Goal: Task Accomplishment & Management: Complete application form

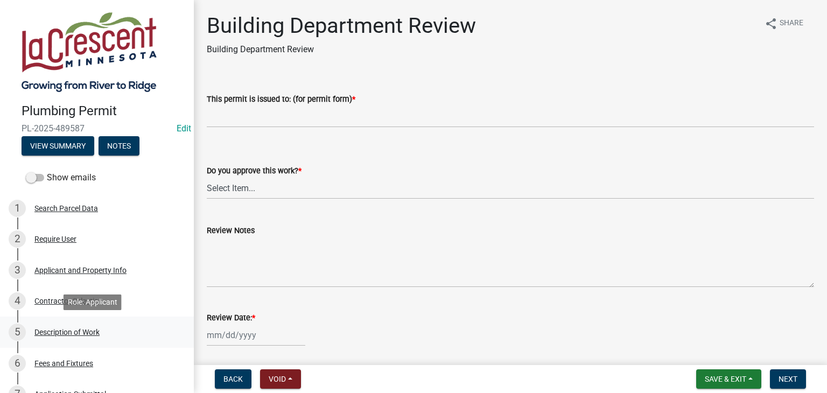
click at [61, 332] on div "Description of Work" at bounding box center [66, 333] width 65 height 8
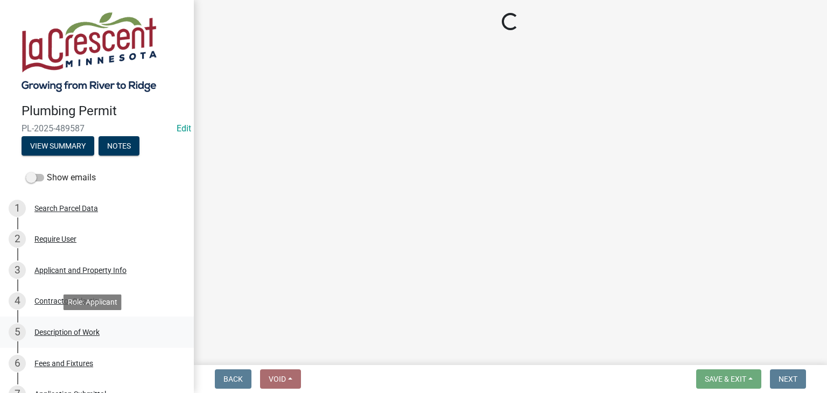
select select "59bf33d4-9d5c-4e7c-8b9a-7c1b13f00426"
select select "28f4028a-693d-415b-8130-38cfe69d94b3"
select select "4af7cc83-1d25-4c0b-a329-4ae30bd591bb"
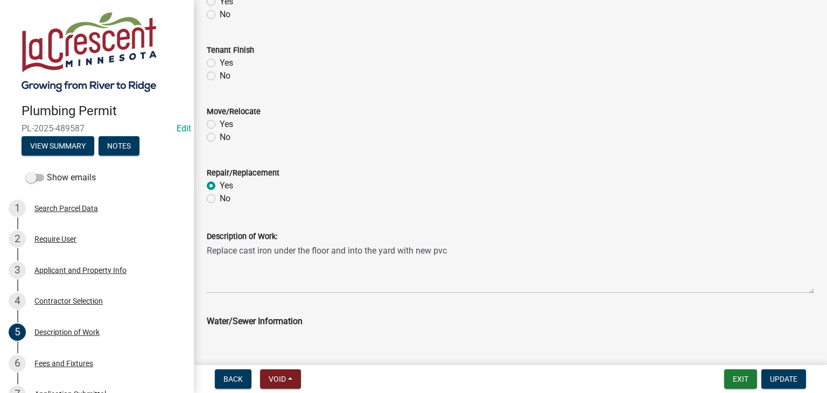
scroll to position [377, 0]
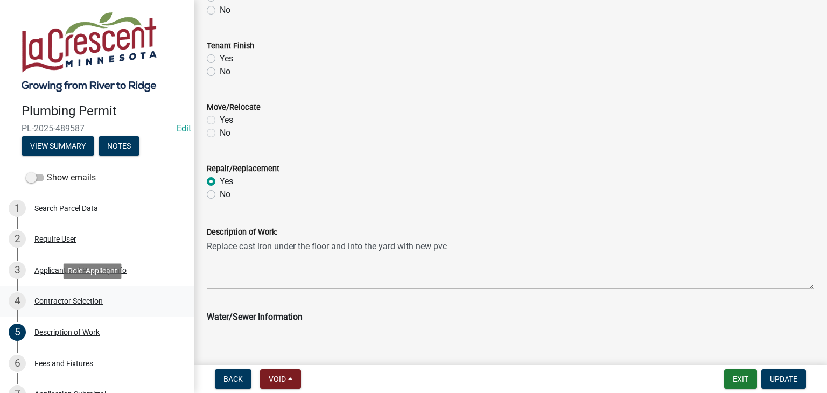
click at [86, 302] on div "Contractor Selection" at bounding box center [68, 301] width 68 height 8
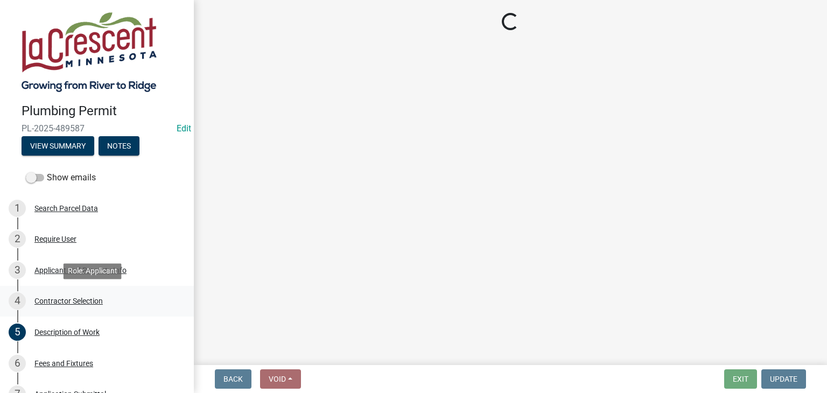
scroll to position [0, 0]
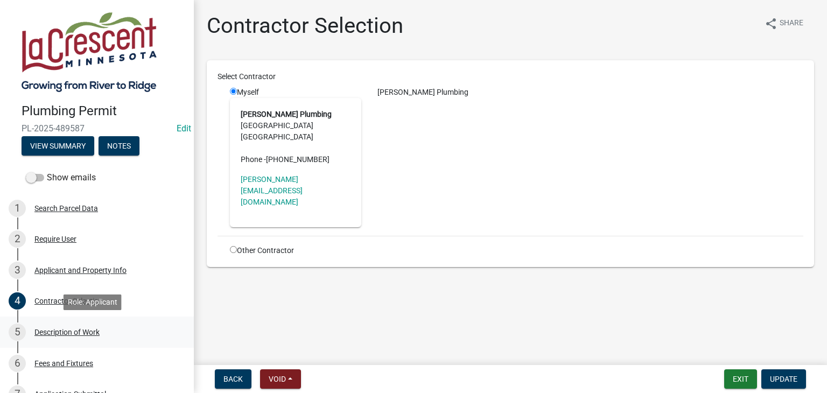
click at [67, 329] on div "Description of Work" at bounding box center [66, 333] width 65 height 8
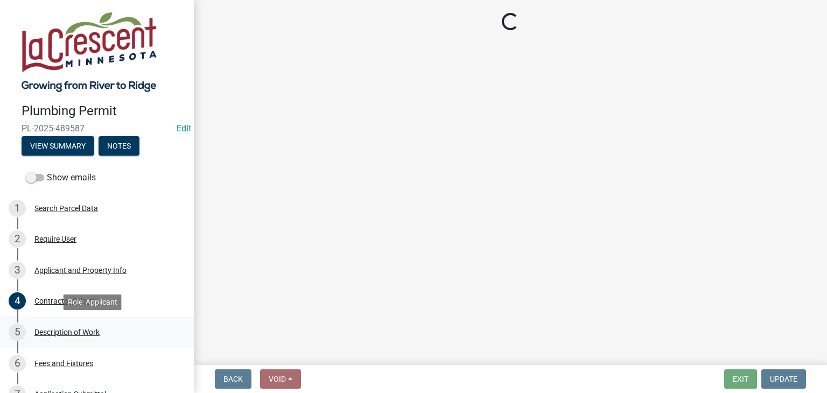
select select "59bf33d4-9d5c-4e7c-8b9a-7c1b13f00426"
select select "28f4028a-693d-415b-8130-38cfe69d94b3"
select select "4af7cc83-1d25-4c0b-a329-4ae30bd591bb"
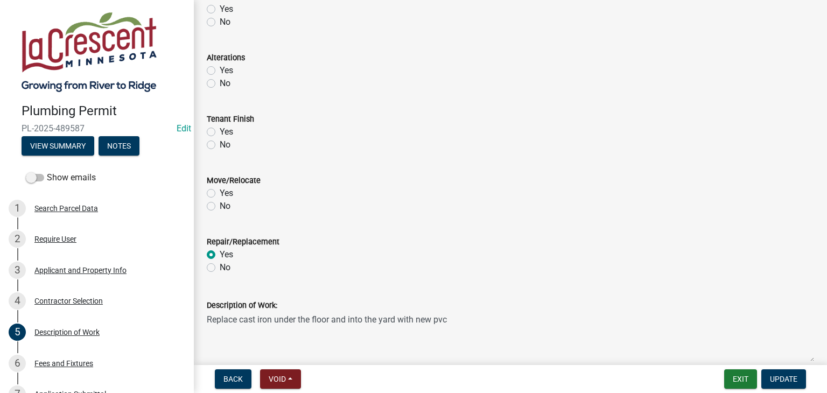
scroll to position [431, 0]
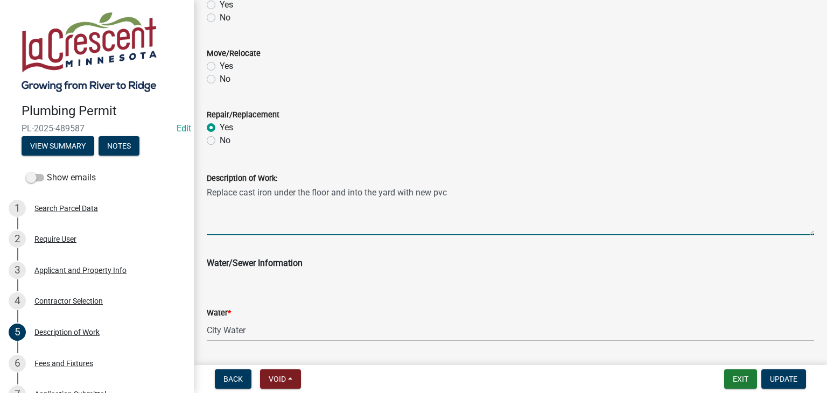
drag, startPoint x: 450, startPoint y: 192, endPoint x: 206, endPoint y: 195, distance: 244.0
click at [206, 195] on div "Description of Work: Replace cast iron under the floor and into the yard with n…" at bounding box center [511, 196] width 624 height 79
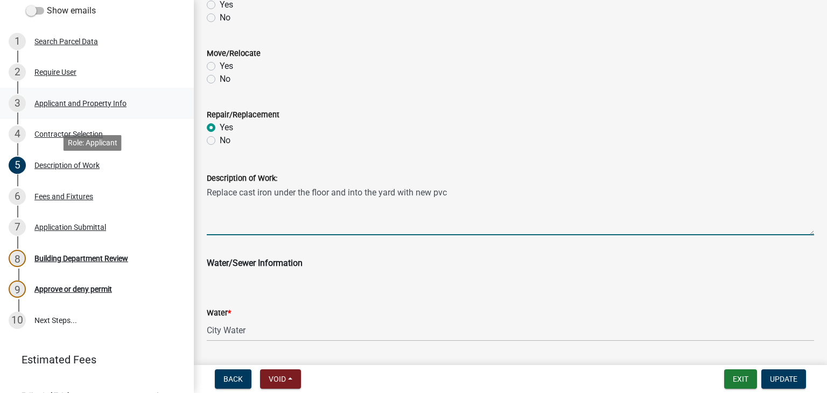
scroll to position [186, 0]
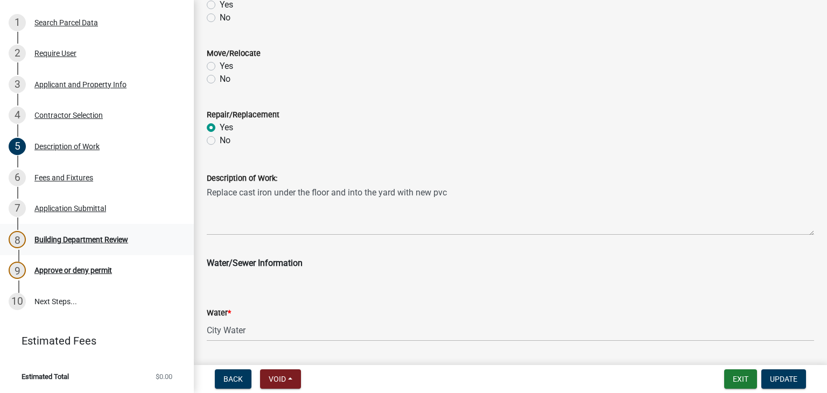
click at [88, 240] on div "Building Department Review" at bounding box center [81, 240] width 94 height 8
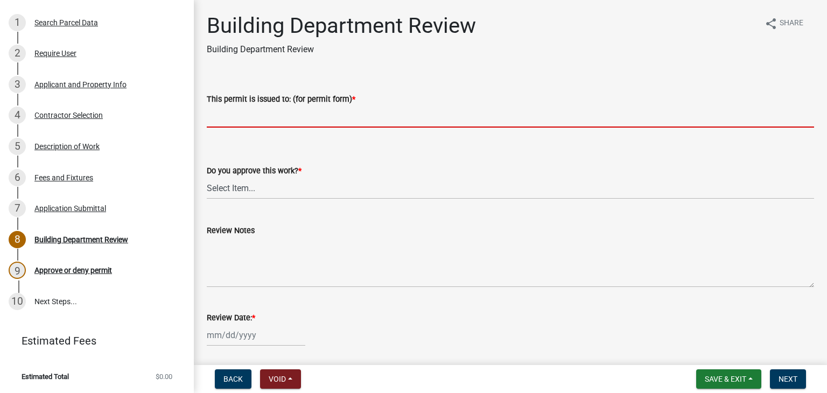
click at [224, 114] on input "This permit is issued to: (for permit form) *" at bounding box center [511, 117] width 608 height 22
paste input "Replace cast iron under the floor and into the yard with new pvc"
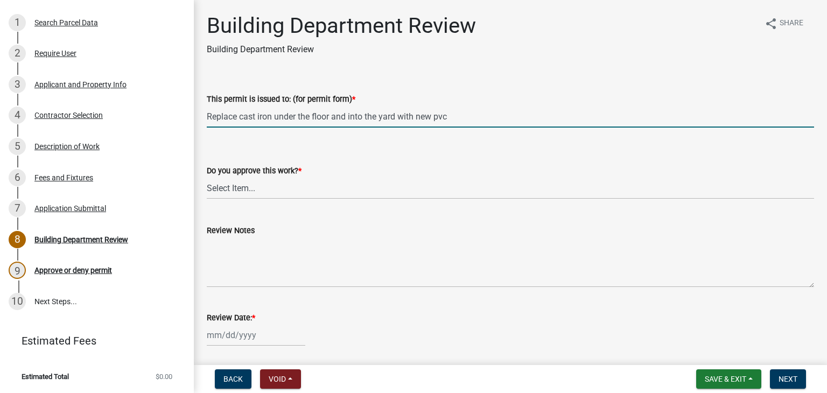
type input "Replace cast iron under the floor and into the yard with new pvc"
click at [264, 187] on select "Select Item... Yes No" at bounding box center [511, 188] width 608 height 22
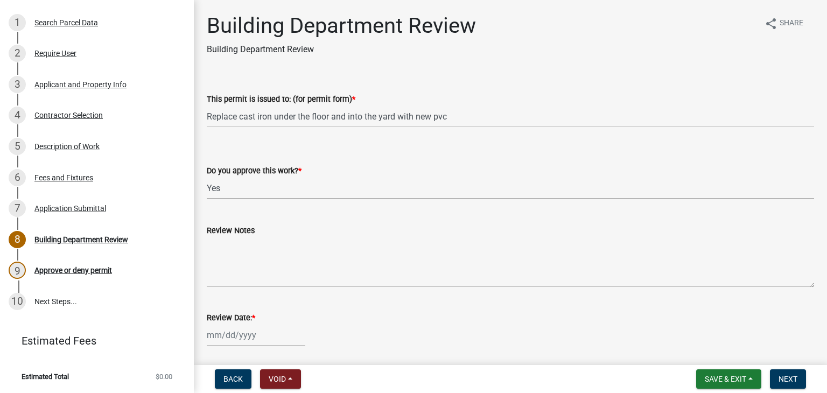
click at [207, 177] on select "Select Item... Yes No" at bounding box center [511, 188] width 608 height 22
select select "9c2ff93d-aa12-4325-a399-8f157d8c1742"
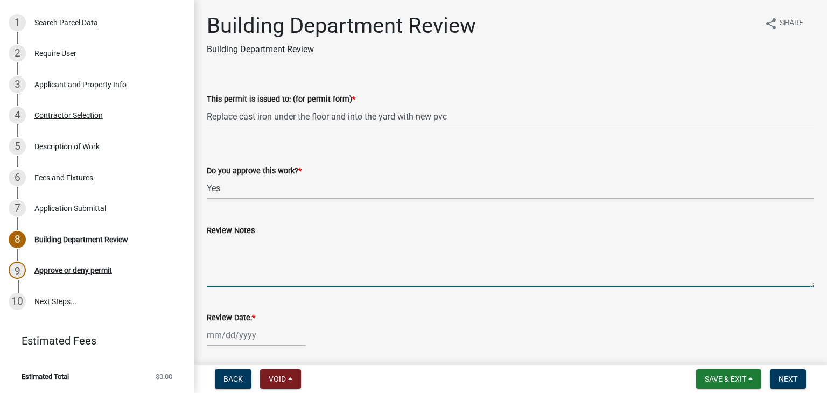
click at [253, 262] on textarea "Review Notes" at bounding box center [511, 262] width 608 height 51
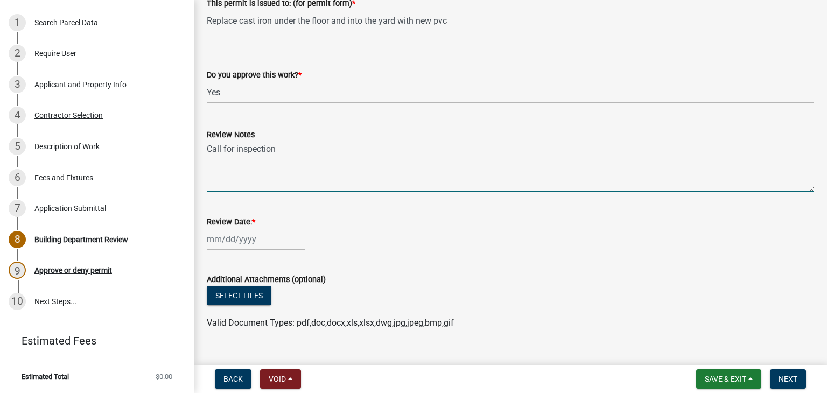
scroll to position [108, 0]
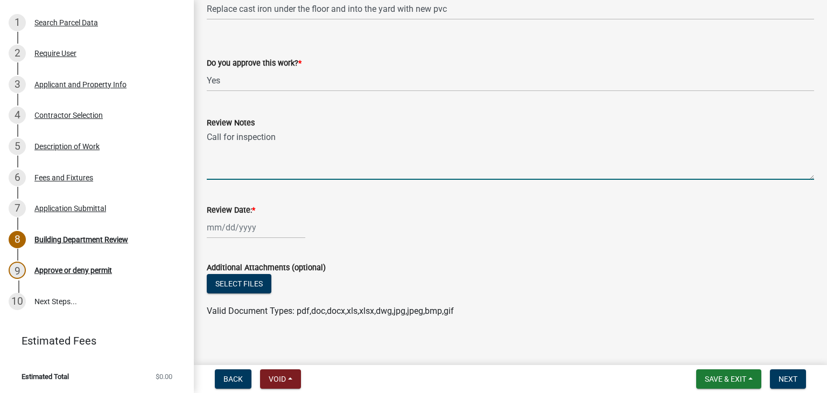
type textarea "Call for inspection"
select select "10"
select select "2025"
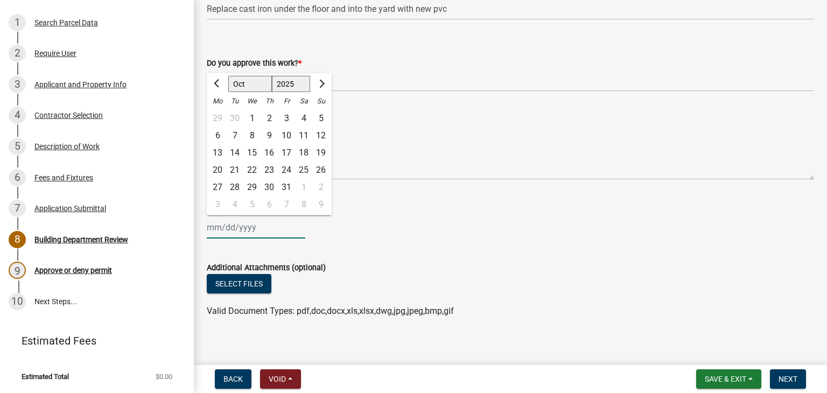
click at [224, 231] on div "Jan Feb Mar Apr May Jun Jul Aug Sep Oct Nov Dec 1525 1526 1527 1528 1529 1530 1…" at bounding box center [256, 228] width 99 height 22
click at [253, 136] on div "8" at bounding box center [251, 135] width 17 height 17
type input "10/08/2025"
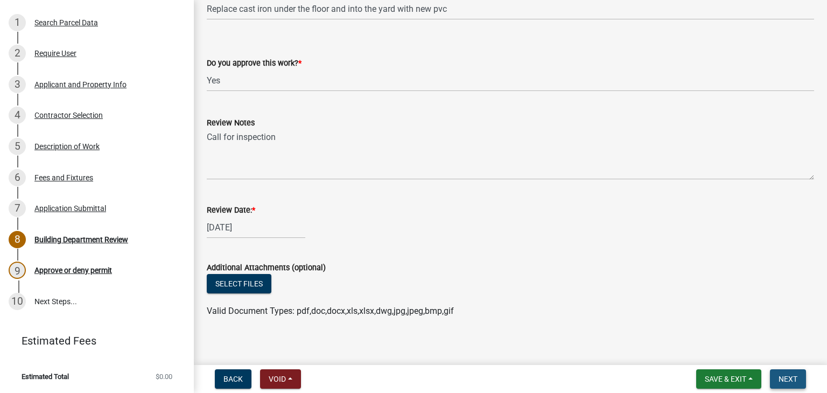
click at [783, 375] on span "Next" at bounding box center [788, 379] width 19 height 9
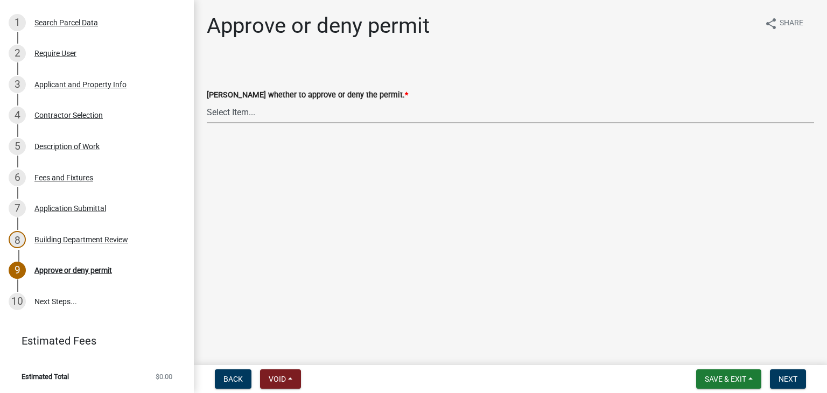
click at [248, 108] on select "Select Item... Approve Deny" at bounding box center [511, 112] width 608 height 22
click at [207, 101] on select "Select Item... Approve Deny" at bounding box center [511, 112] width 608 height 22
select select "2e674bca-1355-4364-b030-a37ceb2ac895"
click at [786, 380] on span "Next" at bounding box center [788, 379] width 19 height 9
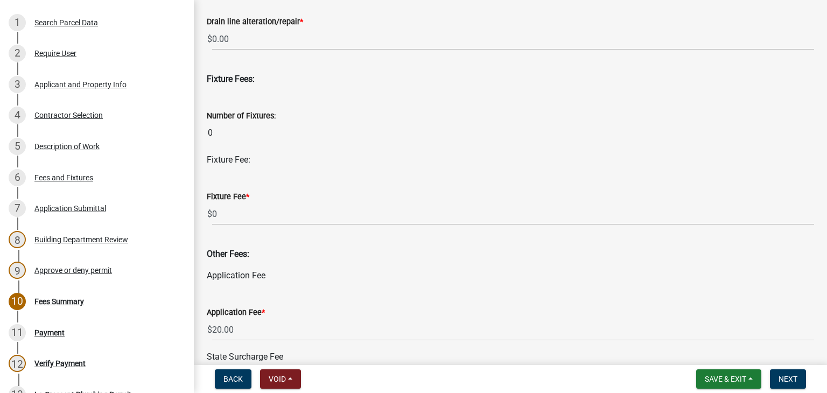
scroll to position [485, 0]
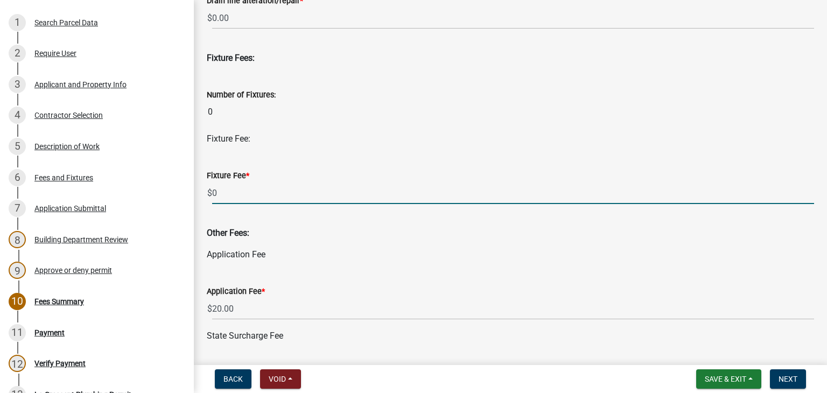
click at [242, 189] on input "0" at bounding box center [513, 193] width 602 height 22
type input "1"
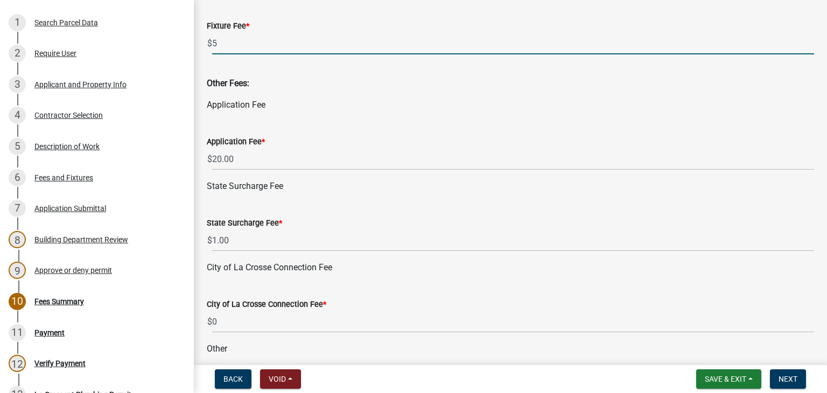
scroll to position [700, 0]
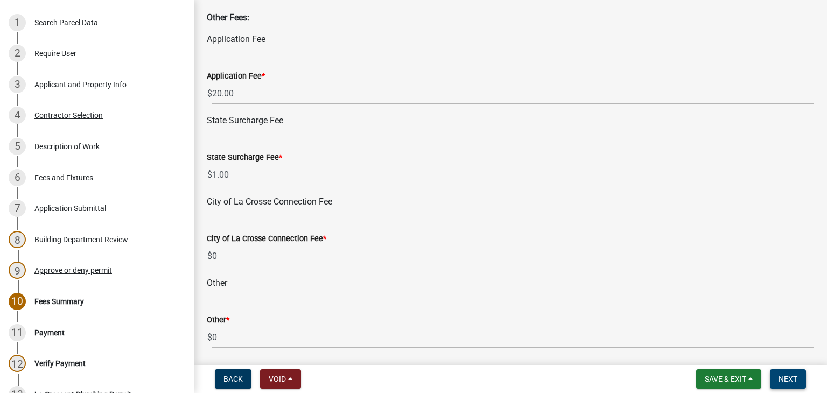
type input "5"
click at [775, 379] on button "Next" at bounding box center [788, 379] width 36 height 19
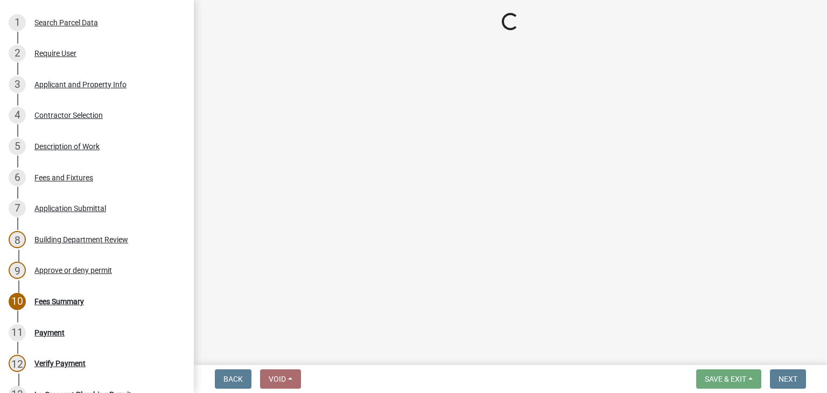
select select "3: 3"
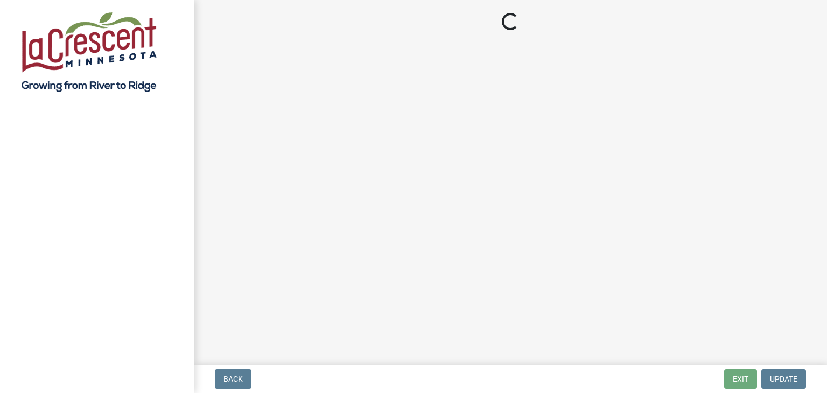
select select "3: 3"
